Goal: Download file/media

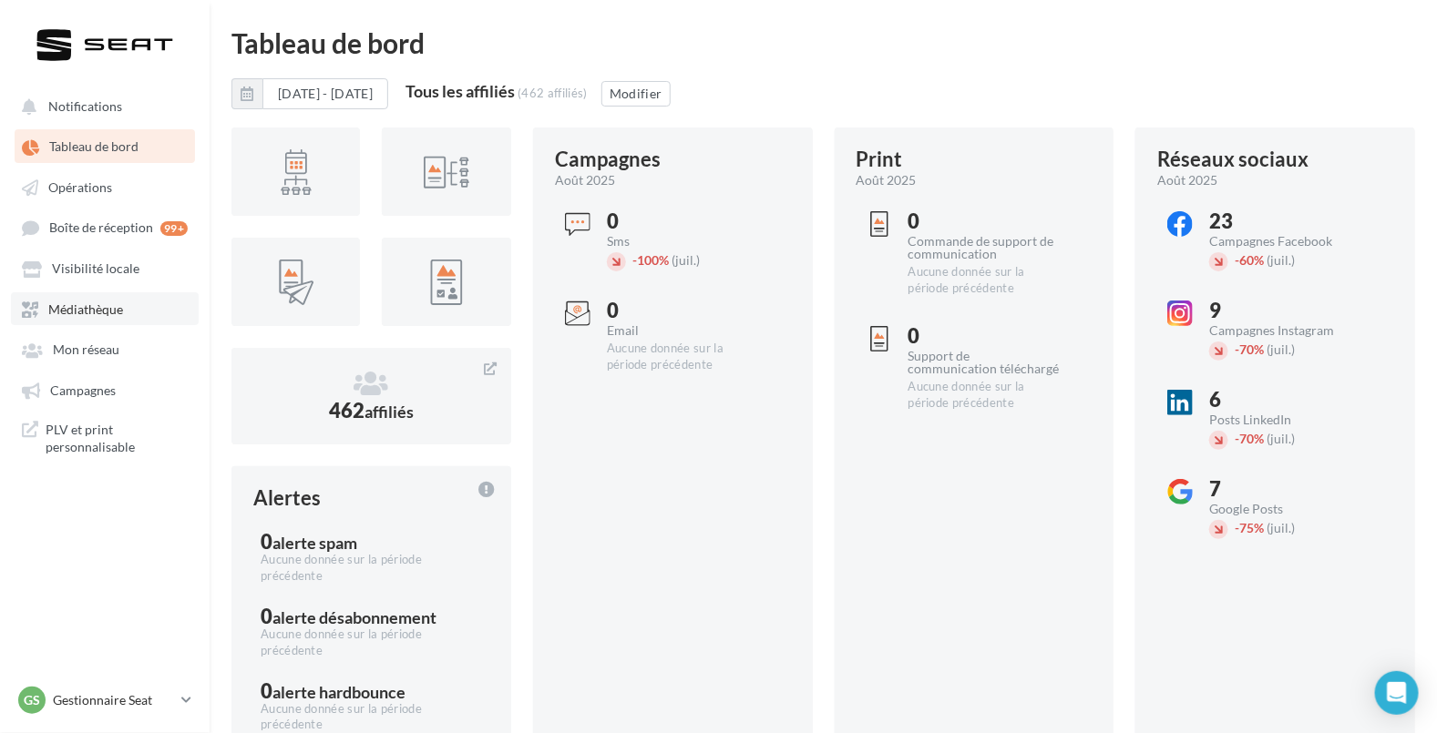
click at [98, 313] on span "Médiathèque" at bounding box center [85, 309] width 75 height 15
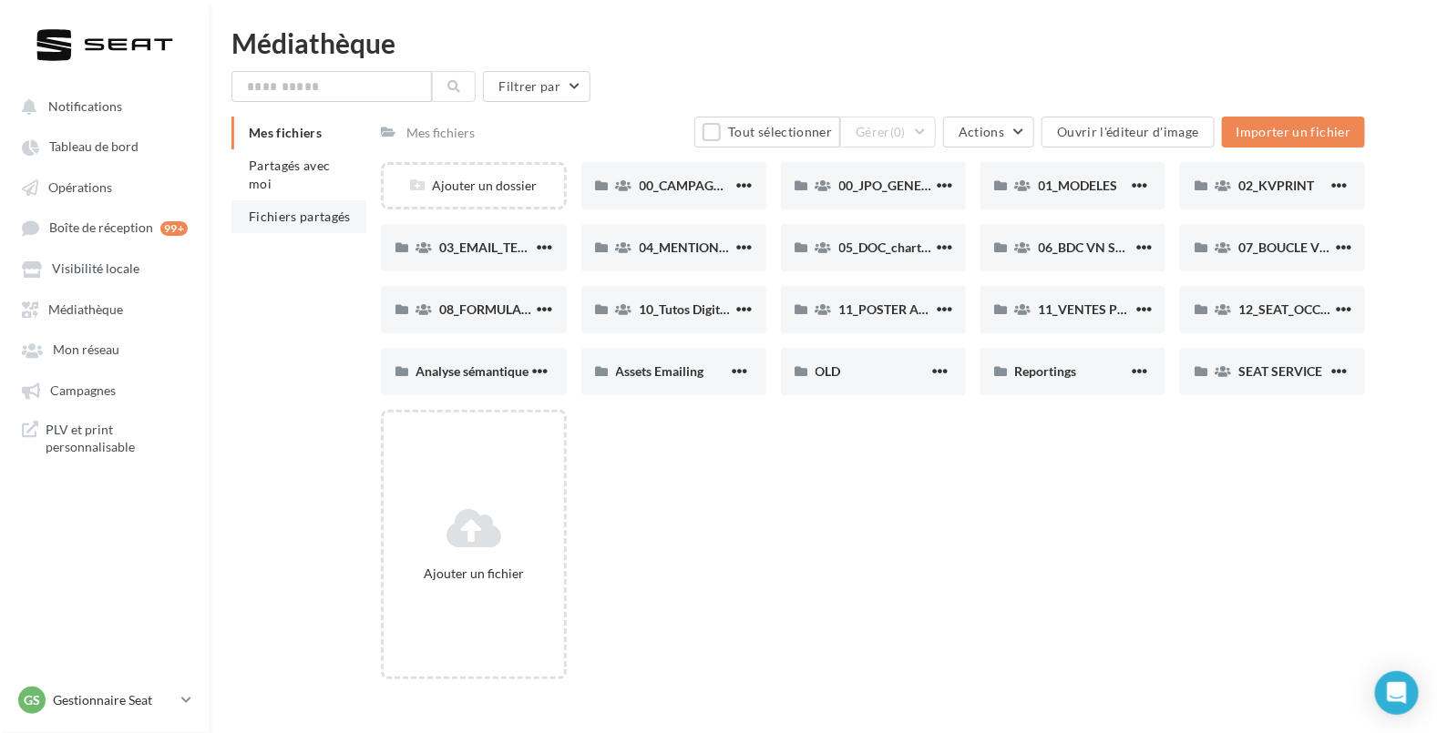
click at [273, 210] on span "Fichiers partagés" at bounding box center [300, 216] width 102 height 15
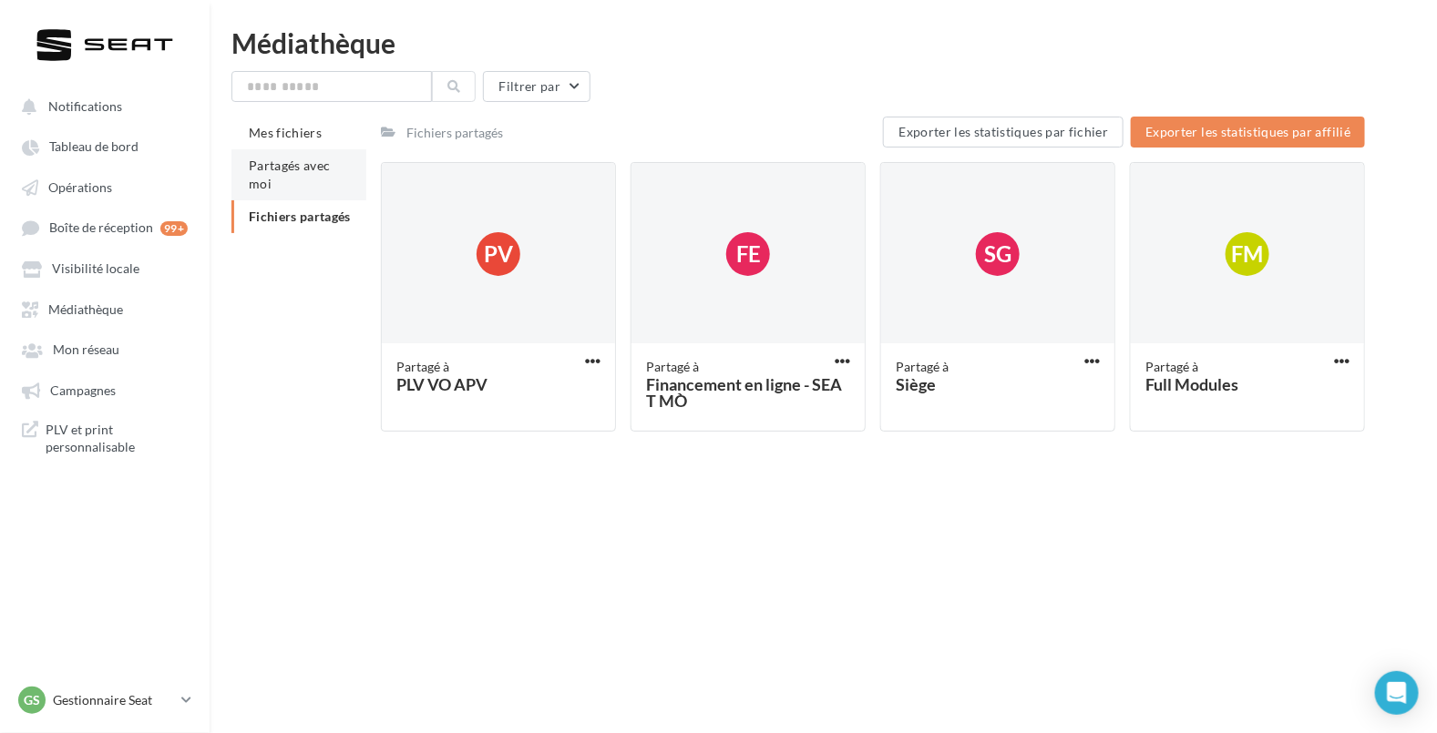
click at [287, 178] on li "Partagés avec moi" at bounding box center [298, 174] width 135 height 51
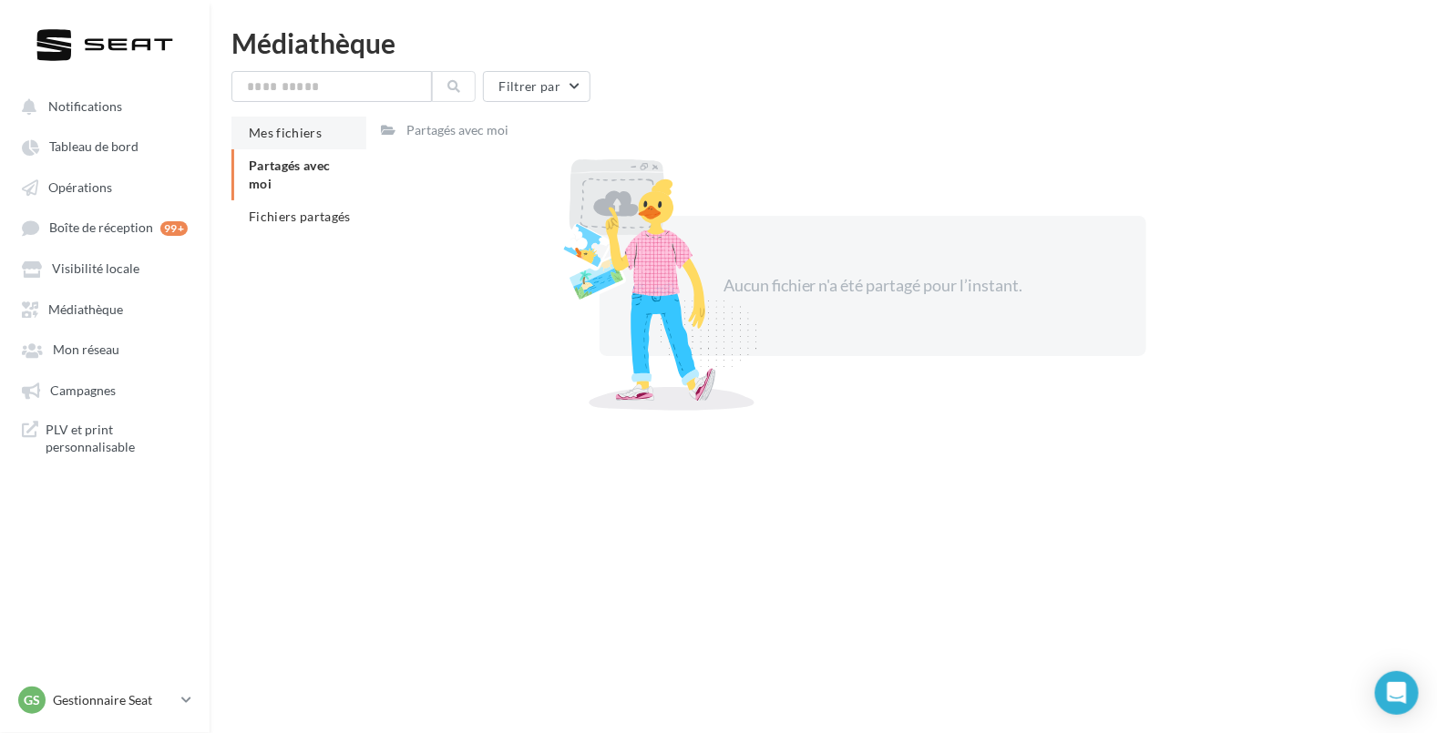
click at [280, 138] on span "Mes fichiers" at bounding box center [285, 132] width 73 height 15
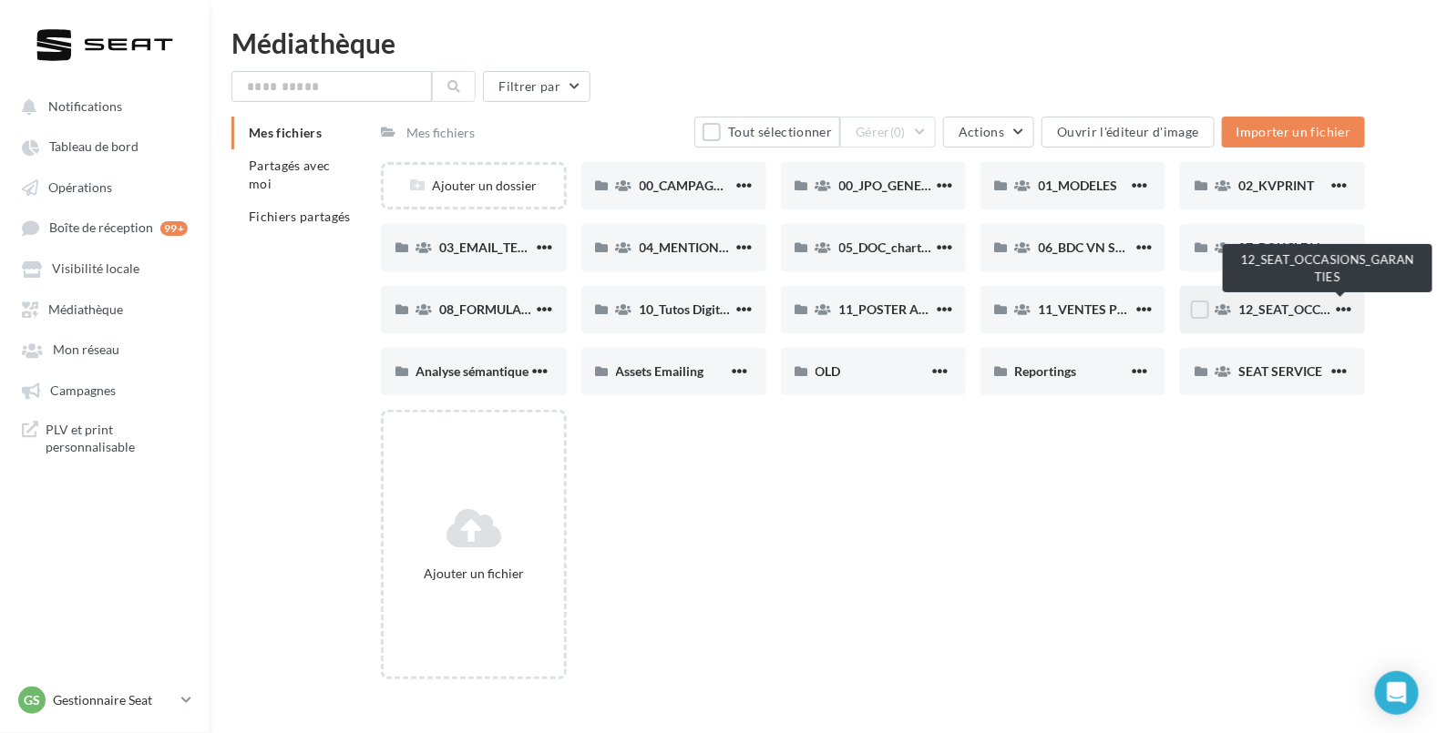
click at [1246, 308] on span "12_SEAT_OCCASIONS_GARANTIES" at bounding box center [1341, 309] width 206 height 15
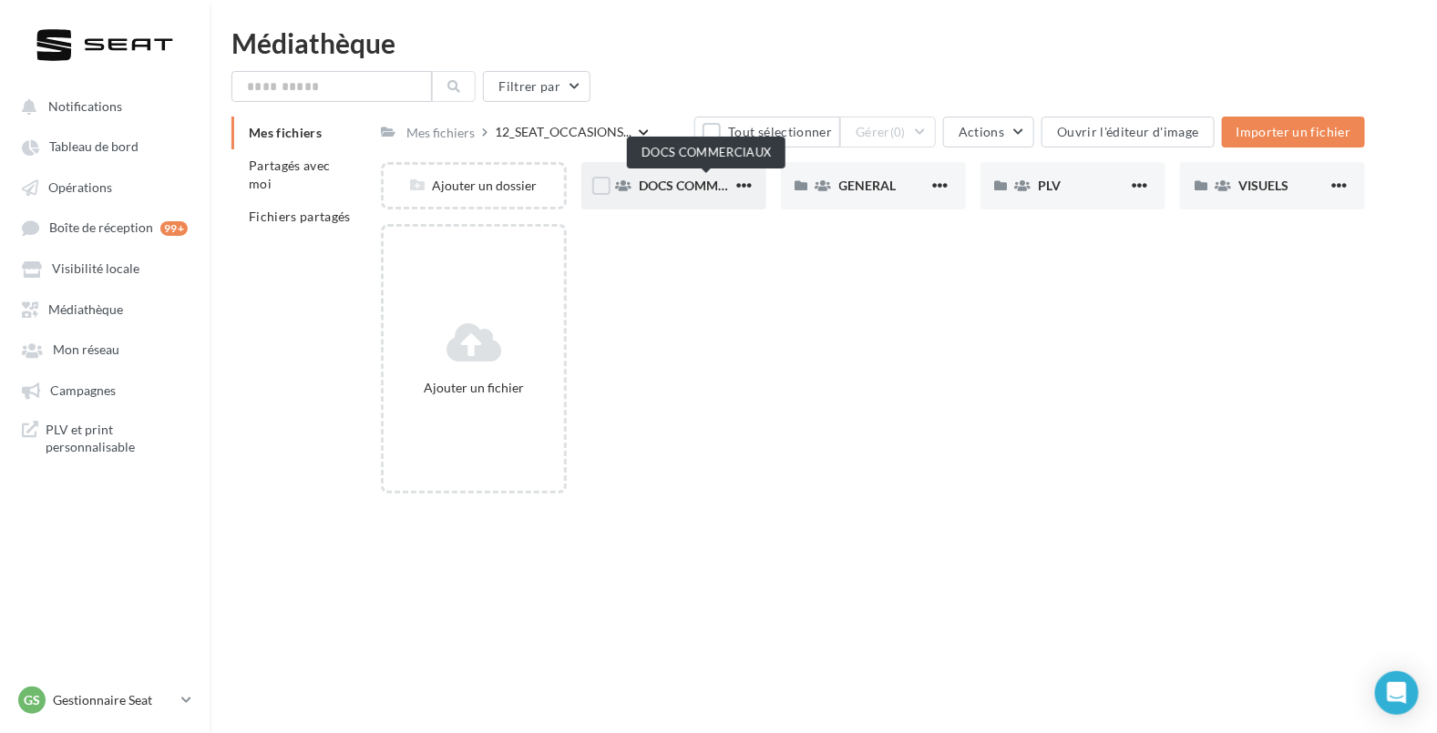
click at [701, 184] on span "DOCS COMMERCIAUX" at bounding box center [707, 185] width 134 height 15
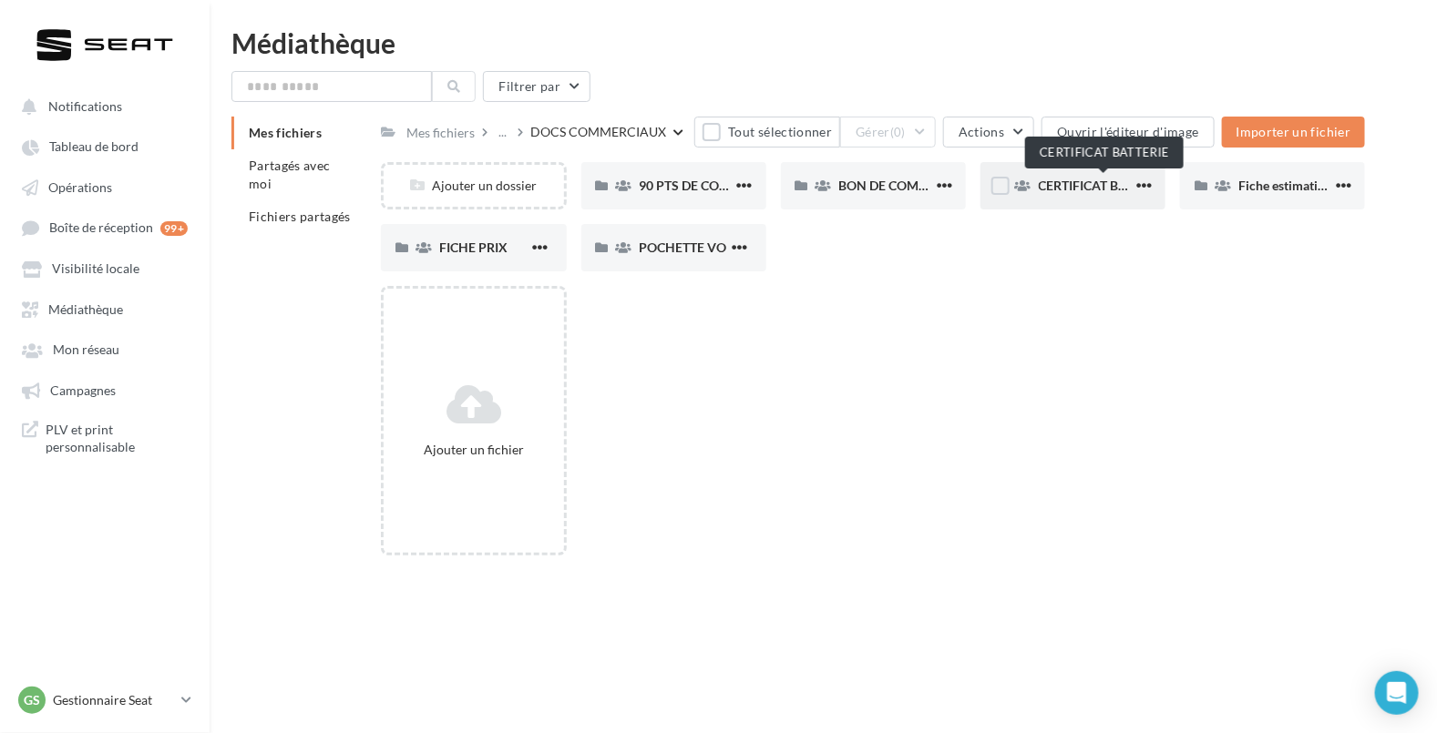
click at [1118, 181] on span "CERTIFICAT BATTERIE" at bounding box center [1103, 185] width 129 height 15
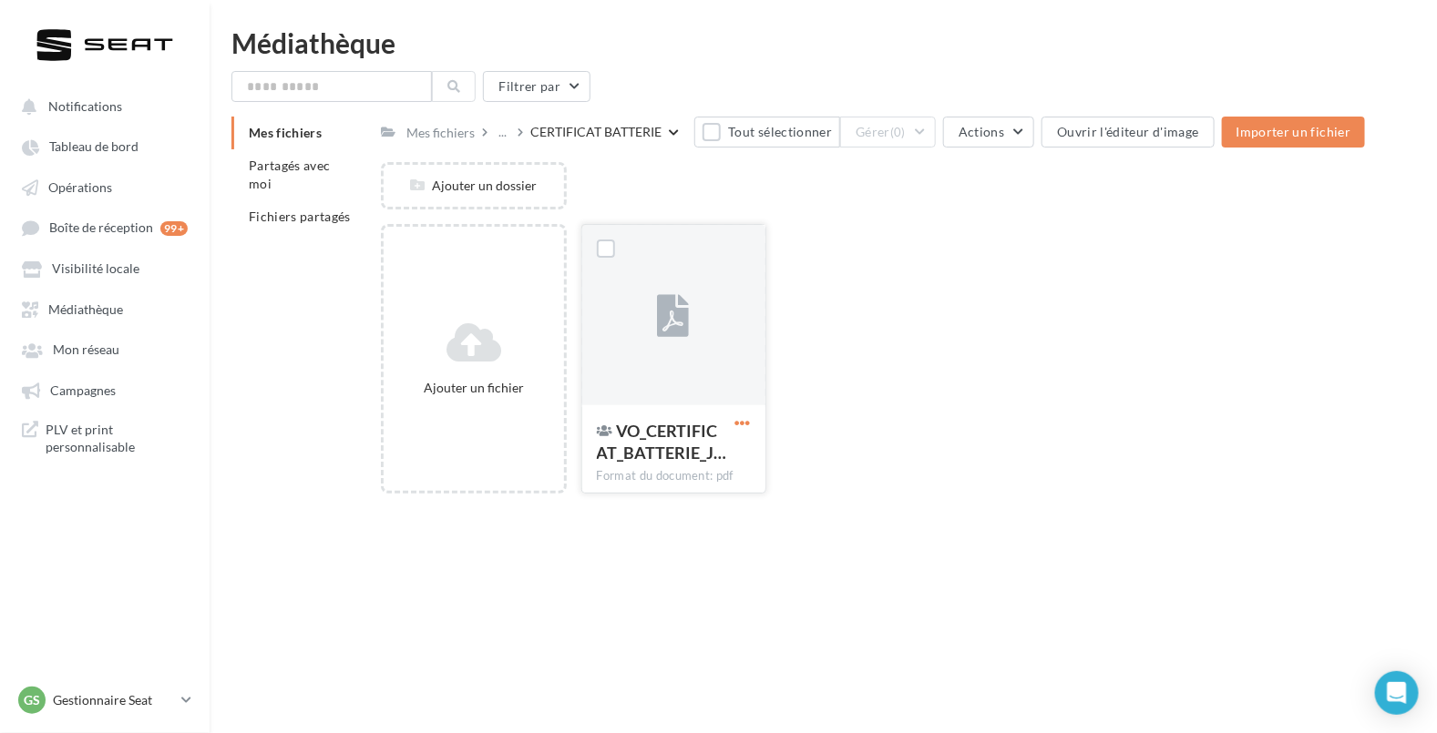
click at [748, 415] on div at bounding box center [743, 424] width 23 height 18
click at [746, 417] on span "button" at bounding box center [742, 422] width 15 height 15
drag, startPoint x: 662, startPoint y: 506, endPoint x: 661, endPoint y: 492, distance: 13.7
click at [661, 506] on button "Télécharger" at bounding box center [653, 507] width 202 height 47
